Goal: Information Seeking & Learning: Learn about a topic

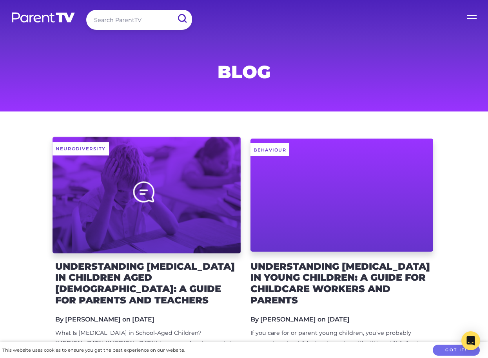
click at [182, 174] on div at bounding box center [147, 194] width 188 height 116
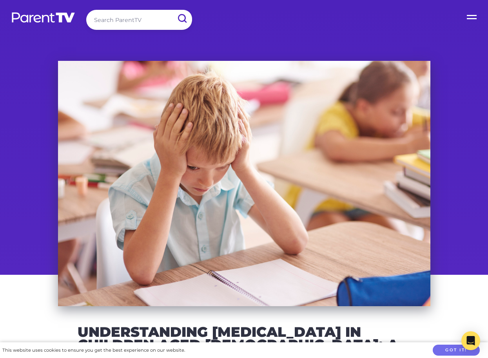
scroll to position [110, 0]
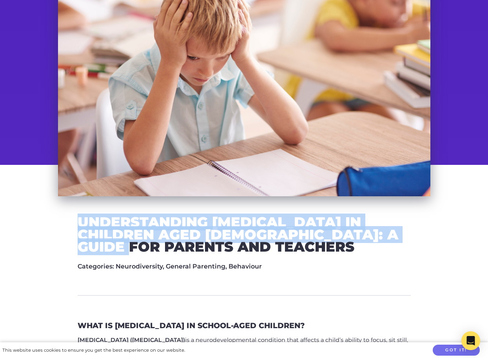
drag, startPoint x: 79, startPoint y: 220, endPoint x: 423, endPoint y: 233, distance: 344.5
copy h2 "Understanding [MEDICAL_DATA] in Children Aged [DEMOGRAPHIC_DATA]: A Guide for P…"
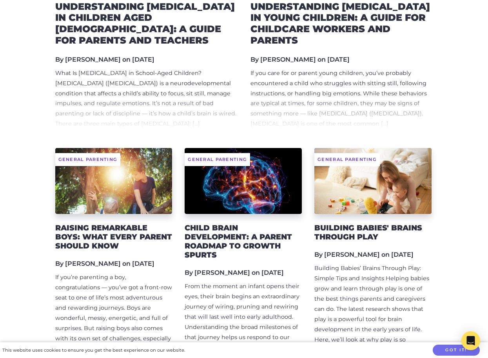
scroll to position [265, 0]
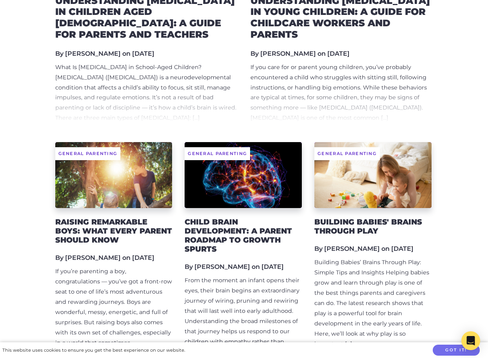
click at [109, 233] on h2 "Raising Remarkable Boys: What Every Parent Should Know" at bounding box center [113, 230] width 117 height 27
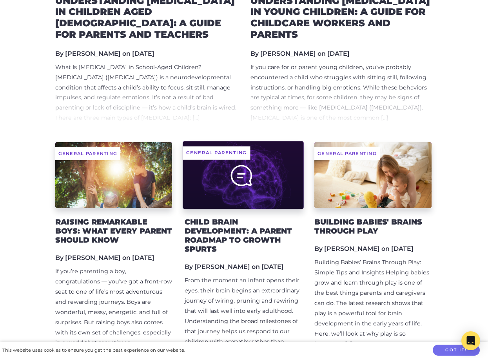
scroll to position [105, 0]
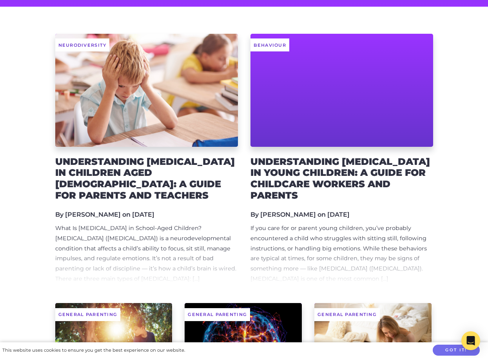
click at [151, 161] on h2 "Understanding [MEDICAL_DATA] in Children Aged [DEMOGRAPHIC_DATA]: A Guide for P…" at bounding box center [146, 178] width 183 height 45
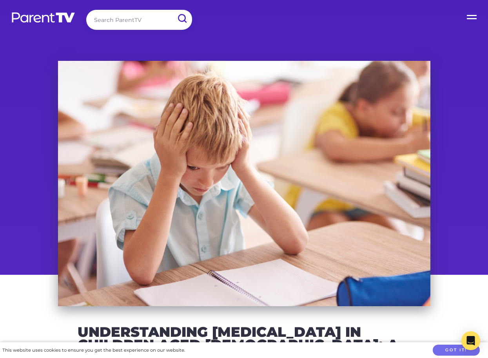
scroll to position [70, 0]
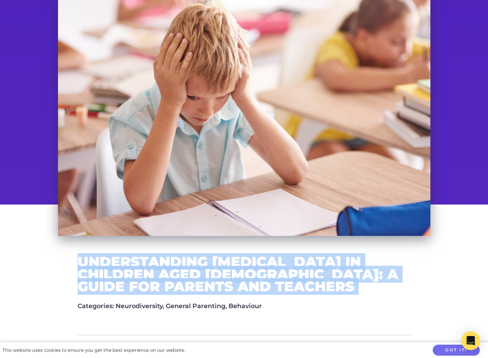
drag, startPoint x: 78, startPoint y: 259, endPoint x: 365, endPoint y: 287, distance: 287.6
copy div "Understanding [MEDICAL_DATA] in Children Aged [DEMOGRAPHIC_DATA]: A Guide for P…"
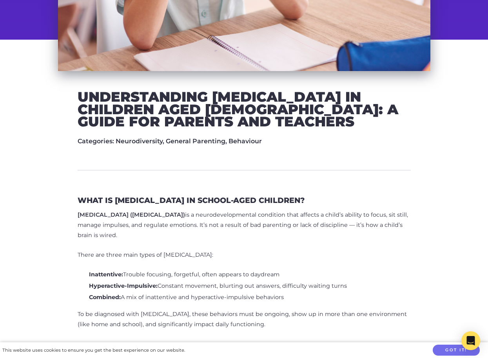
click at [268, 113] on h2 "Understanding ADHD in Children Aged 6–12: A Guide for Parents and Teachers" at bounding box center [244, 109] width 333 height 37
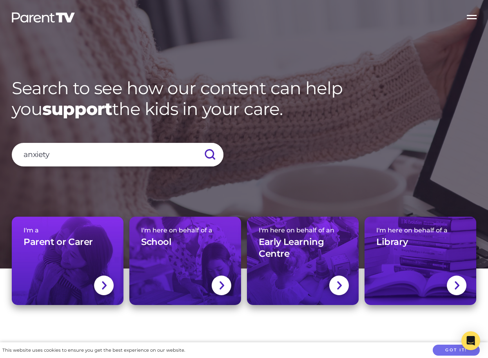
type input "anxiety"
click at [196, 143] on input "submit" at bounding box center [209, 155] width 27 height 24
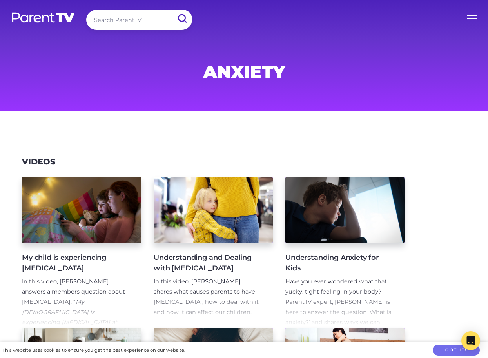
click at [121, 22] on input "search" at bounding box center [139, 20] width 106 height 20
type input "sickness"
click at [172, 10] on input "submit" at bounding box center [182, 19] width 20 height 18
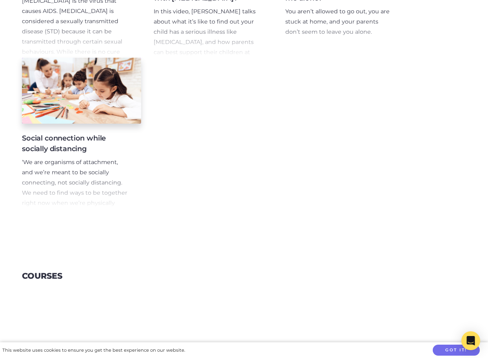
scroll to position [284, 0]
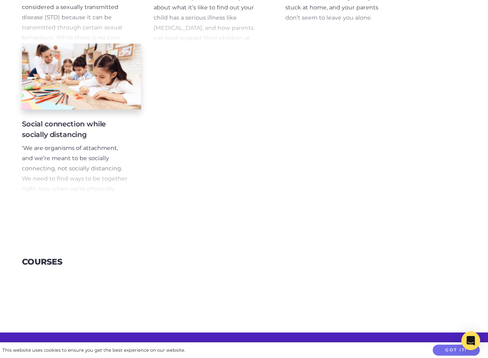
click at [81, 193] on p "‘We are organisms of attachment, and we’re meant to be socially connecting, not…" at bounding box center [75, 173] width 107 height 61
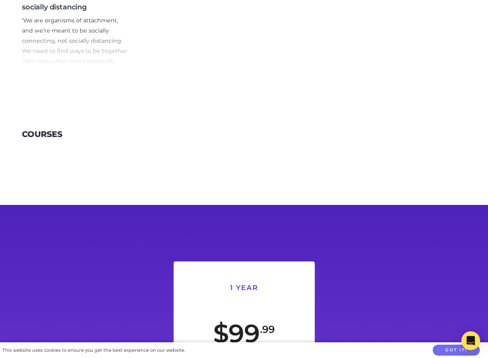
scroll to position [135, 0]
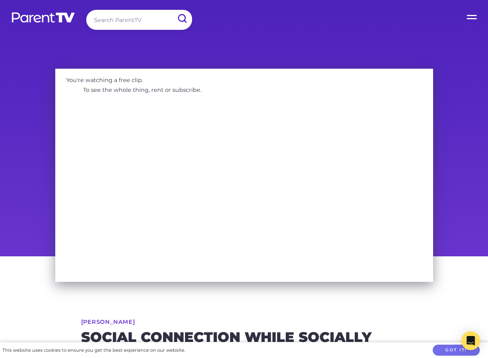
click at [133, 20] on input "search" at bounding box center [139, 20] width 106 height 20
click at [172, 10] on input "submit" at bounding box center [182, 19] width 20 height 18
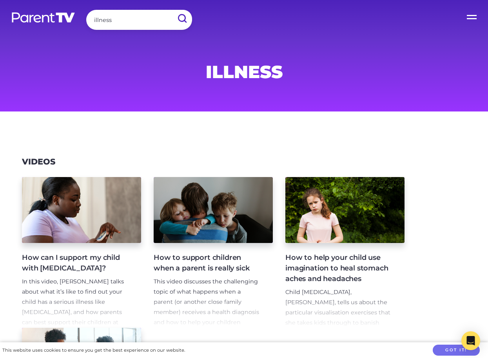
click at [109, 17] on input "illness" at bounding box center [139, 20] width 106 height 20
type input "germs"
click at [172, 10] on input "submit" at bounding box center [182, 19] width 20 height 18
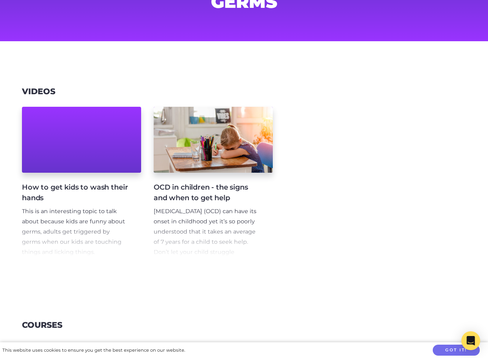
scroll to position [92, 0]
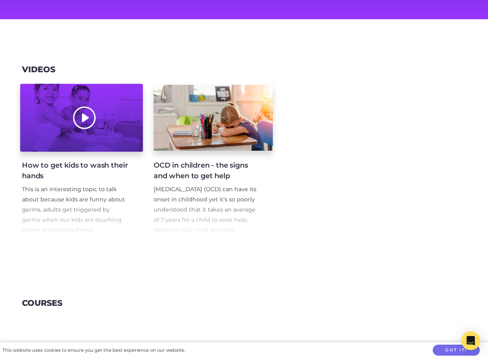
click at [118, 98] on div at bounding box center [81, 118] width 123 height 68
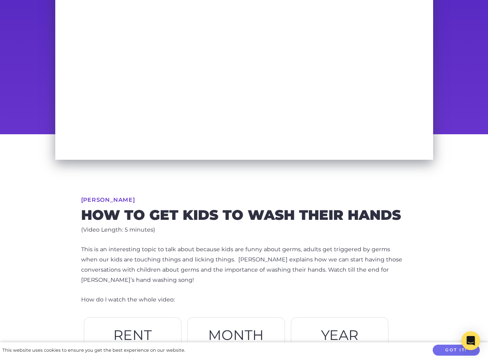
scroll to position [223, 0]
